Goal: Task Accomplishment & Management: Use online tool/utility

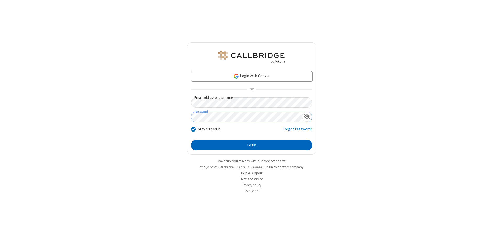
click at [251, 145] on button "Login" at bounding box center [251, 145] width 121 height 10
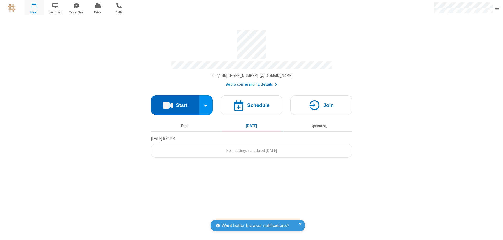
click at [175, 103] on button "Start" at bounding box center [175, 105] width 48 height 20
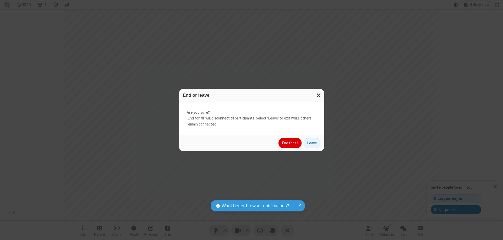
click at [290, 143] on button "End for all" at bounding box center [289, 143] width 23 height 10
